Goal: Task Accomplishment & Management: Use online tool/utility

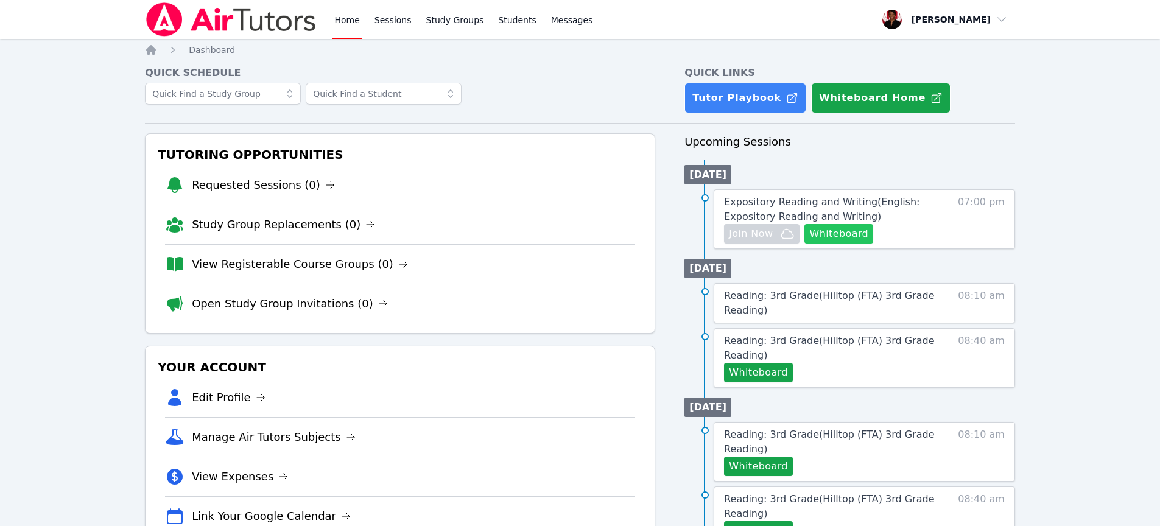
click at [831, 229] on button "Whiteboard" at bounding box center [838, 233] width 69 height 19
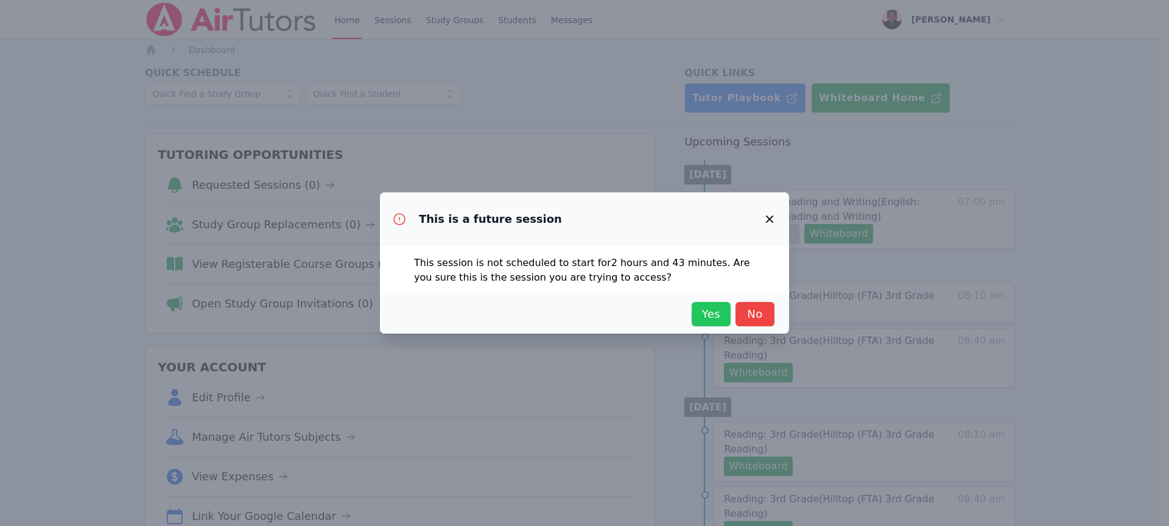
click at [717, 318] on span "Yes" at bounding box center [711, 314] width 27 height 17
